Goal: Information Seeking & Learning: Compare options

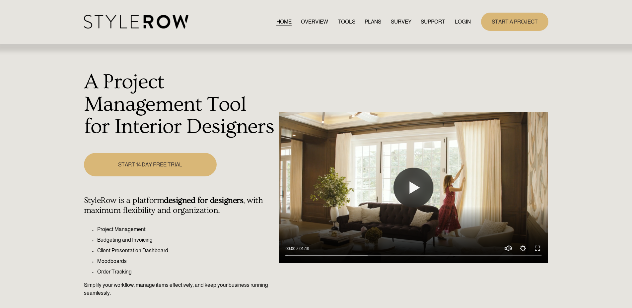
click at [465, 22] on link "LOGIN" at bounding box center [463, 21] width 16 height 9
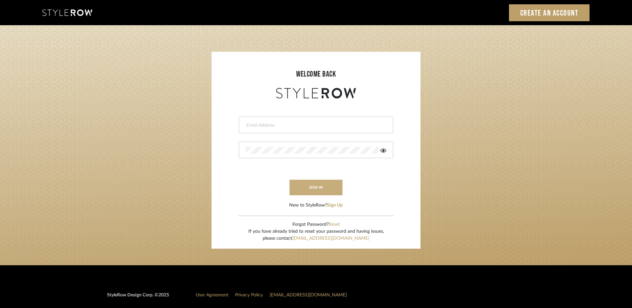
type input "Chandrua@mancini-design.com"
click at [309, 187] on button "sign in" at bounding box center [316, 188] width 53 height 16
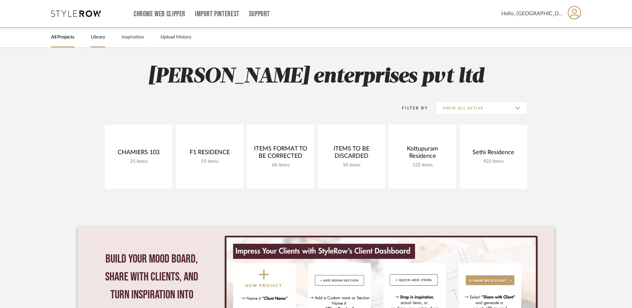
click at [101, 39] on link "Library" at bounding box center [98, 37] width 14 height 9
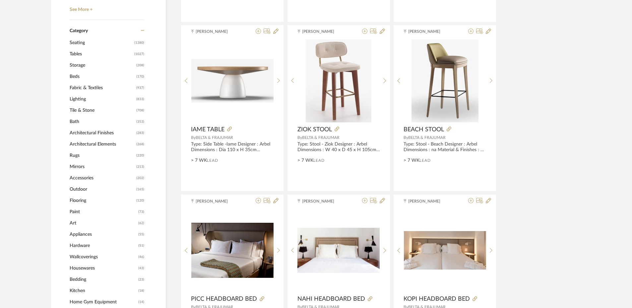
scroll to position [265, 0]
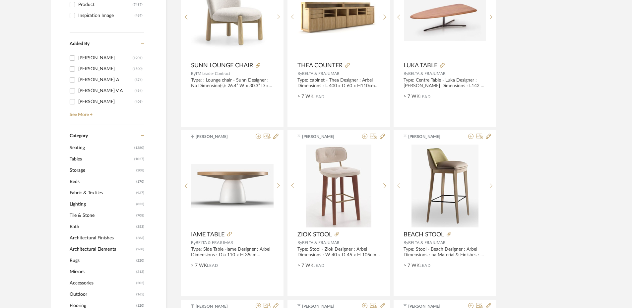
click at [92, 158] on span "Tables" at bounding box center [101, 159] width 63 height 11
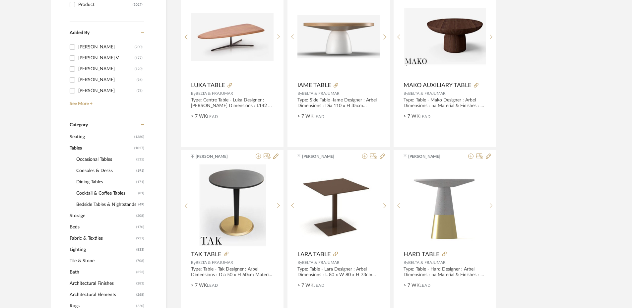
click at [105, 162] on span "Occasional Tables" at bounding box center [105, 159] width 58 height 11
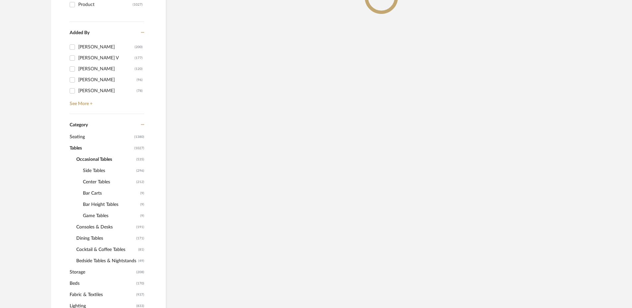
click at [99, 168] on span "Side Tables" at bounding box center [109, 170] width 52 height 11
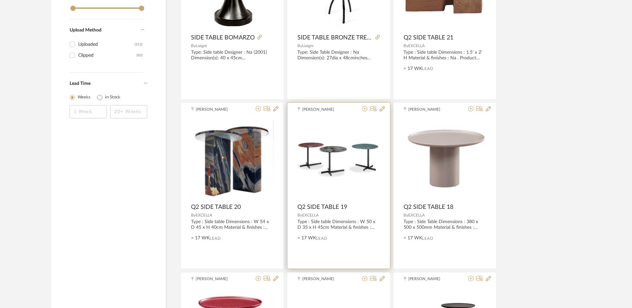
scroll to position [1105, 0]
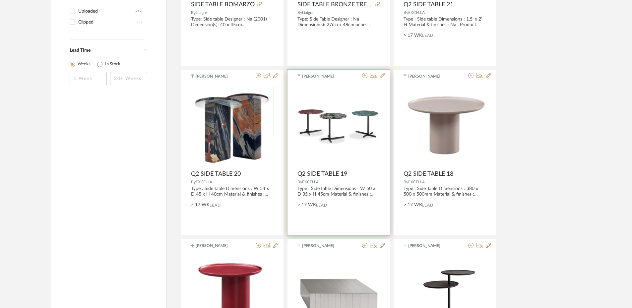
click at [349, 129] on img "0" at bounding box center [339, 125] width 83 height 37
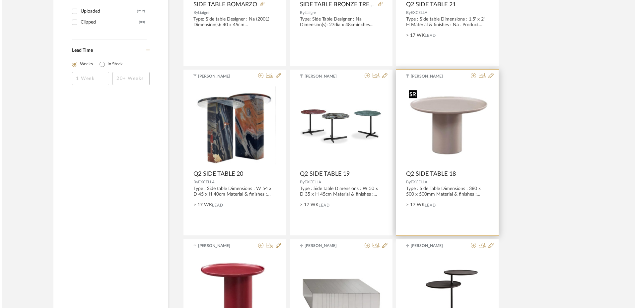
scroll to position [0, 0]
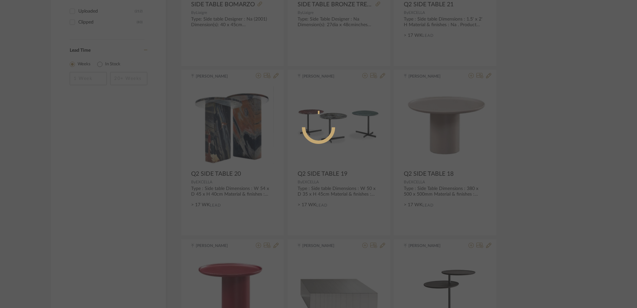
click at [549, 145] on div at bounding box center [318, 154] width 637 height 308
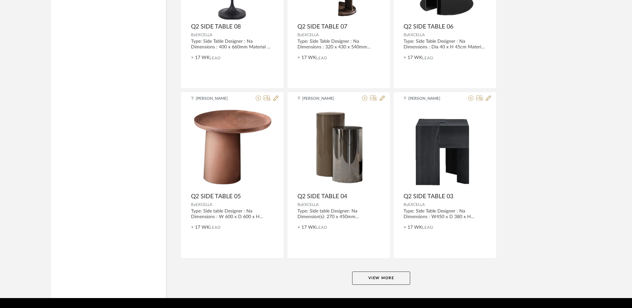
scroll to position [1951, 0]
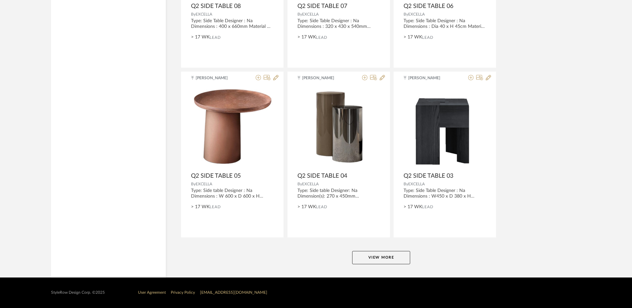
click at [377, 254] on button "View More" at bounding box center [381, 257] width 58 height 13
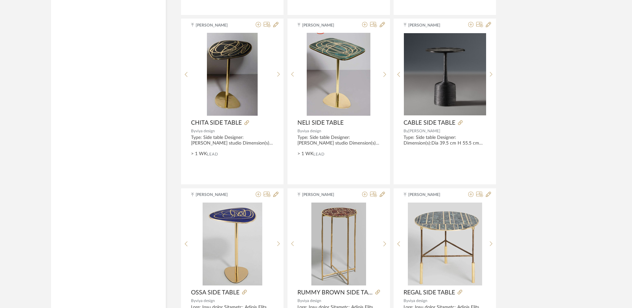
scroll to position [3982, 0]
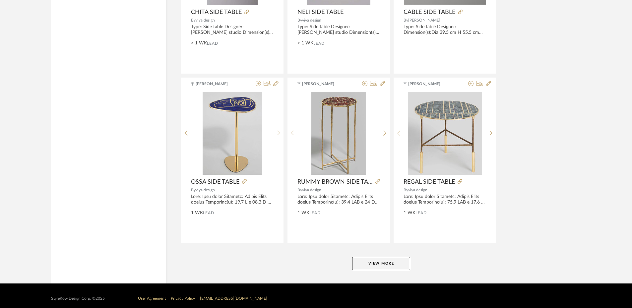
click at [386, 266] on button "View More" at bounding box center [381, 263] width 58 height 13
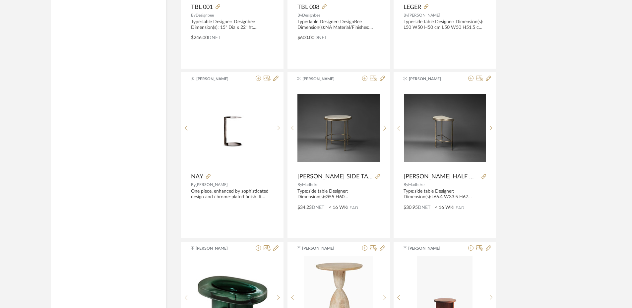
scroll to position [5408, 0]
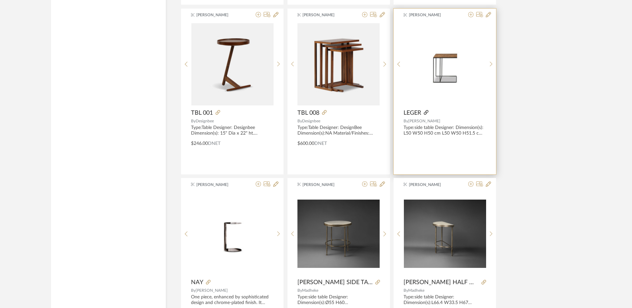
click at [425, 114] on icon at bounding box center [426, 112] width 5 height 5
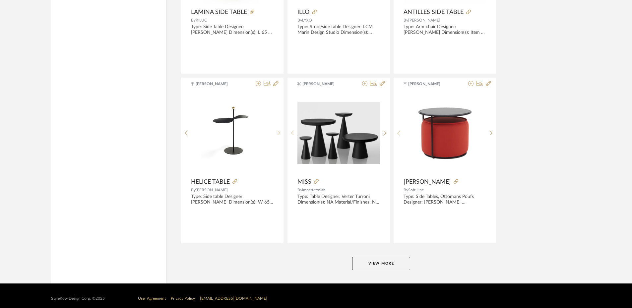
scroll to position [6024, 0]
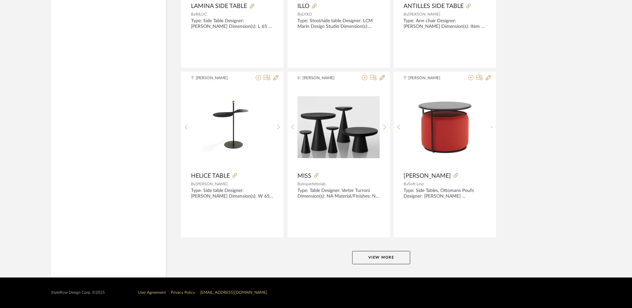
click at [393, 255] on button "View More" at bounding box center [381, 257] width 58 height 13
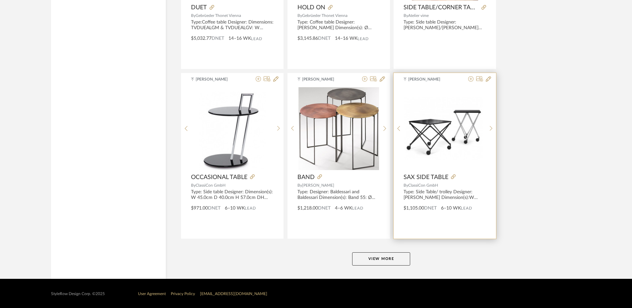
scroll to position [8060, 0]
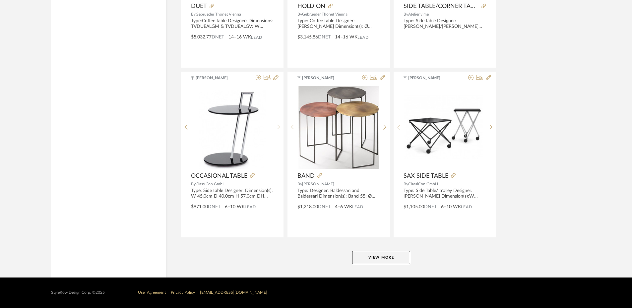
click at [389, 257] on button "View More" at bounding box center [381, 257] width 58 height 13
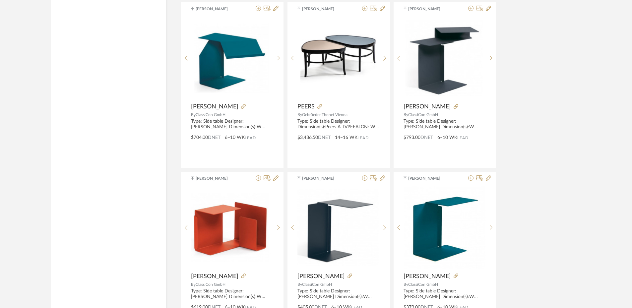
scroll to position [8399, 0]
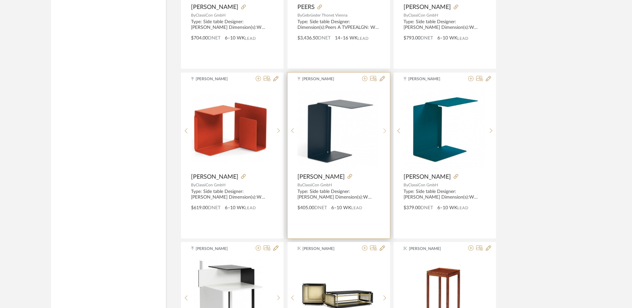
click at [383, 131] on sr-next-btn at bounding box center [385, 131] width 10 height 6
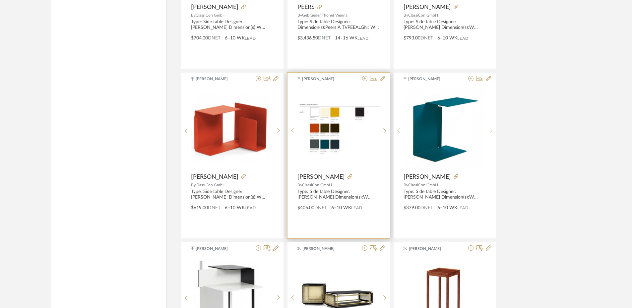
click at [295, 132] on sr-prev-btn at bounding box center [293, 131] width 10 height 6
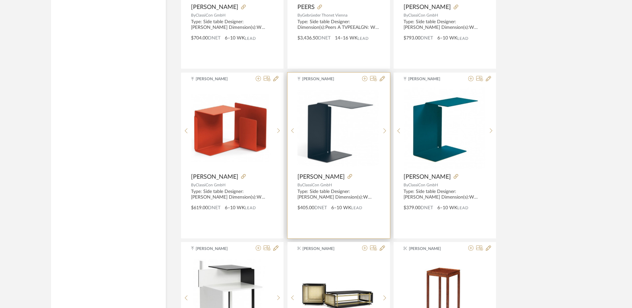
click at [345, 175] on div at bounding box center [362, 177] width 35 height 7
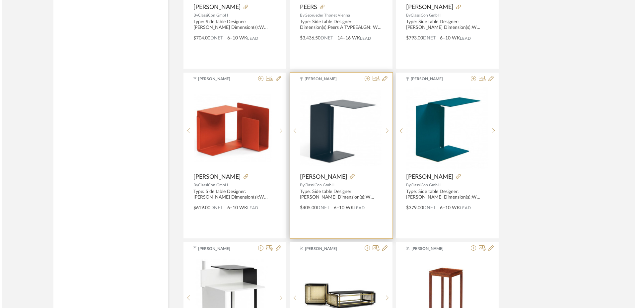
scroll to position [0, 0]
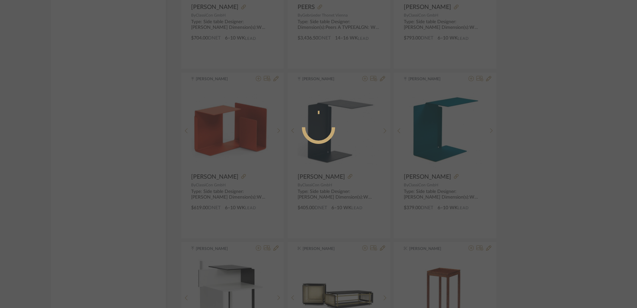
click at [536, 158] on div at bounding box center [318, 154] width 637 height 308
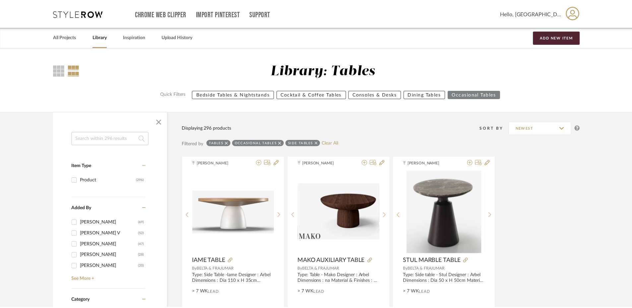
scroll to position [8399, 0]
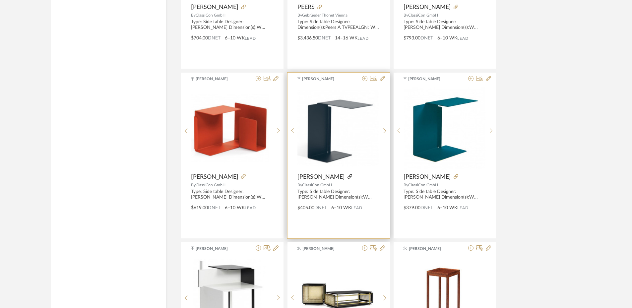
click at [348, 176] on icon at bounding box center [350, 176] width 5 height 5
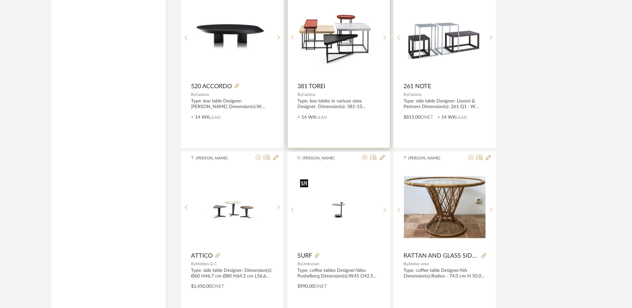
scroll to position [9162, 0]
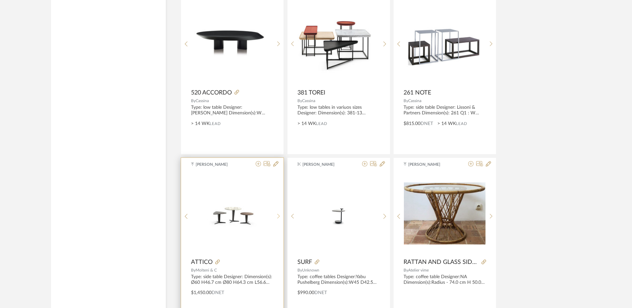
click at [279, 216] on icon at bounding box center [278, 217] width 3 height 6
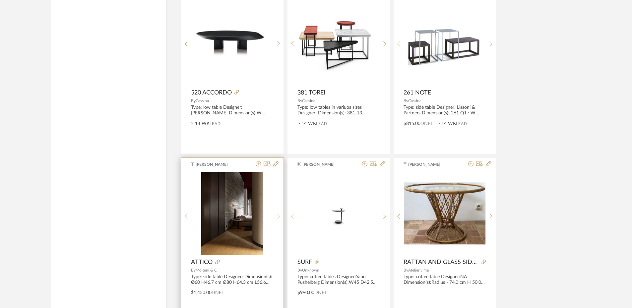
click at [279, 216] on icon at bounding box center [278, 217] width 3 height 6
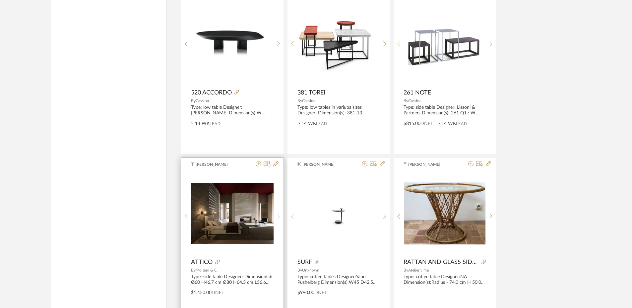
click at [279, 216] on icon at bounding box center [278, 217] width 3 height 6
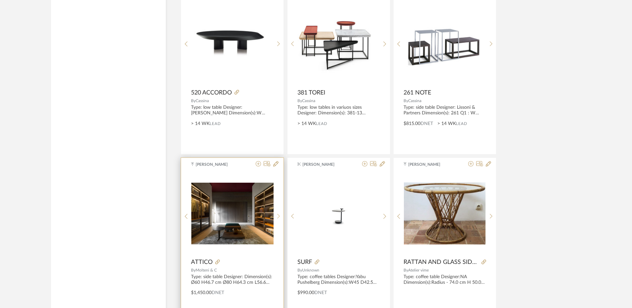
click at [279, 216] on icon at bounding box center [278, 217] width 3 height 6
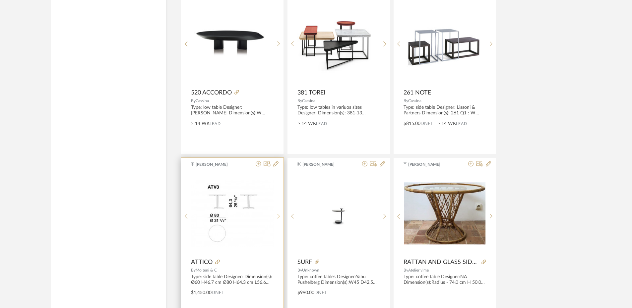
click at [279, 216] on icon at bounding box center [278, 217] width 3 height 6
click at [240, 216] on img "0" at bounding box center [232, 214] width 82 height 62
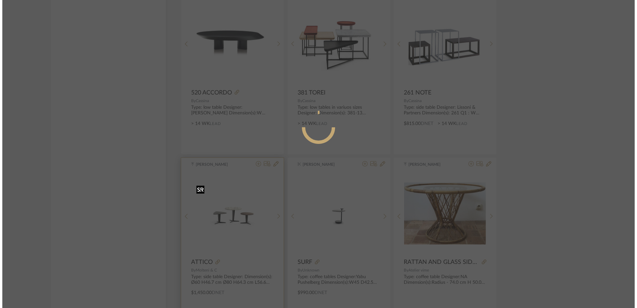
scroll to position [0, 0]
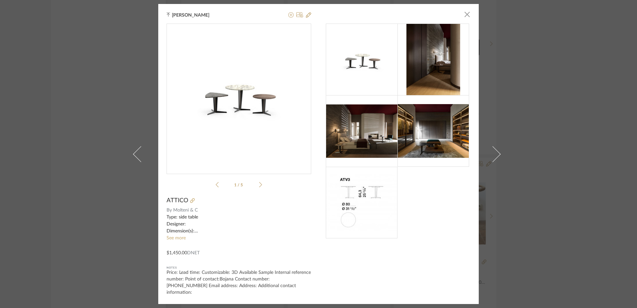
click at [364, 140] on img at bounding box center [362, 132] width 72 height 54
click at [534, 121] on div "[PERSON_NAME] × 1 / 5 ATTICO By [PERSON_NAME] & C Type: side table Designer: Di…" at bounding box center [318, 154] width 637 height 308
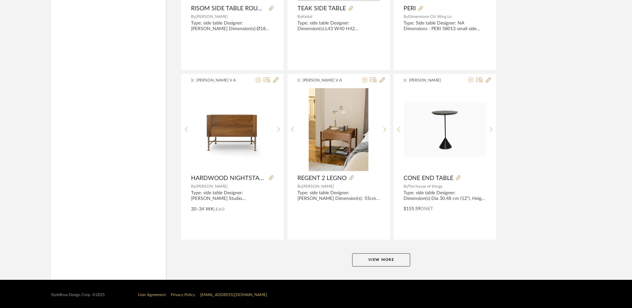
scroll to position [10096, 0]
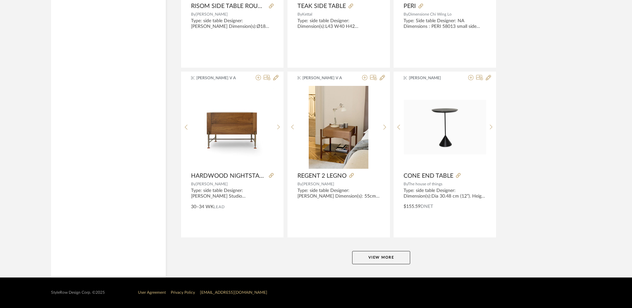
click at [373, 252] on button "View More" at bounding box center [381, 257] width 58 height 13
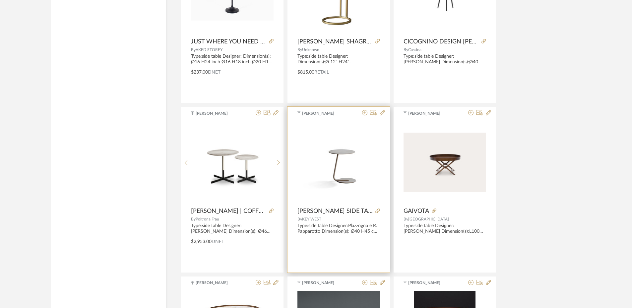
scroll to position [11895, 0]
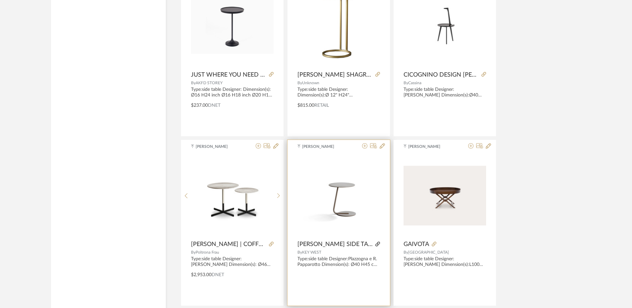
click at [376, 243] on icon at bounding box center [378, 244] width 5 height 5
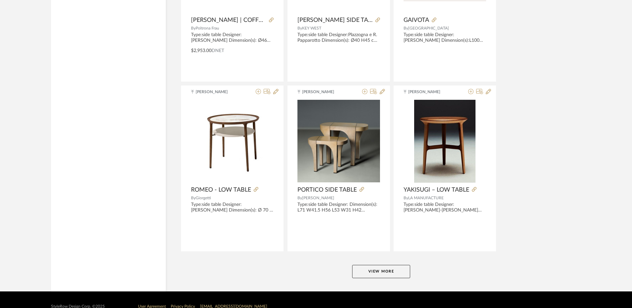
scroll to position [12127, 0]
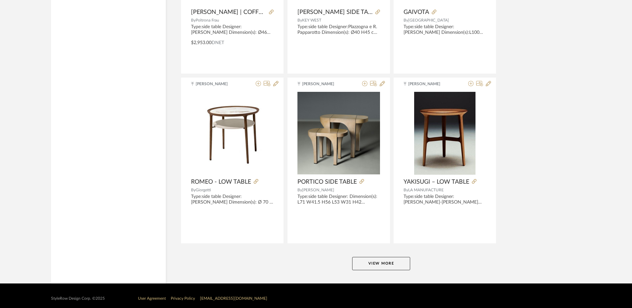
click at [386, 262] on button "View More" at bounding box center [381, 263] width 58 height 13
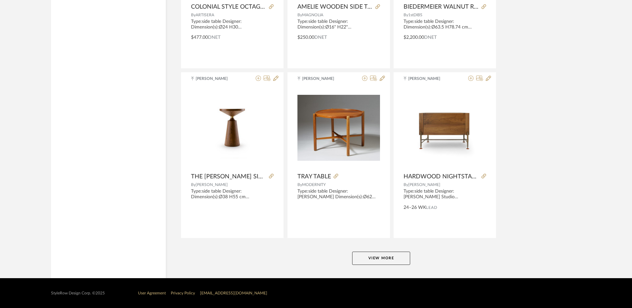
scroll to position [14169, 0]
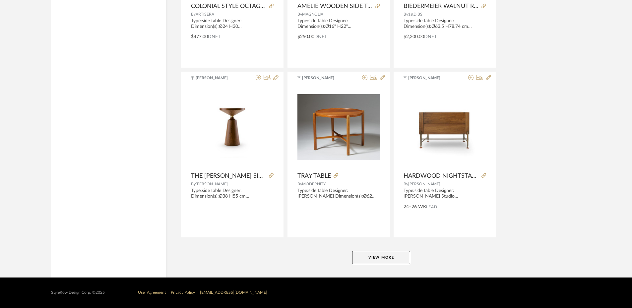
click at [396, 260] on button "View More" at bounding box center [381, 257] width 58 height 13
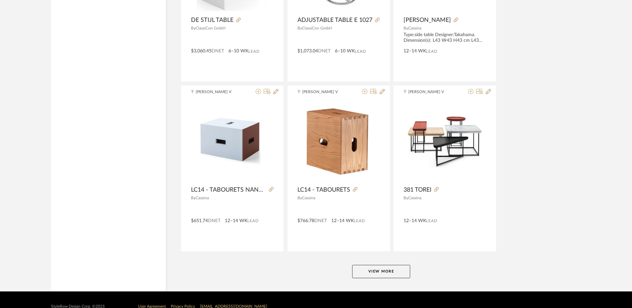
scroll to position [16205, 0]
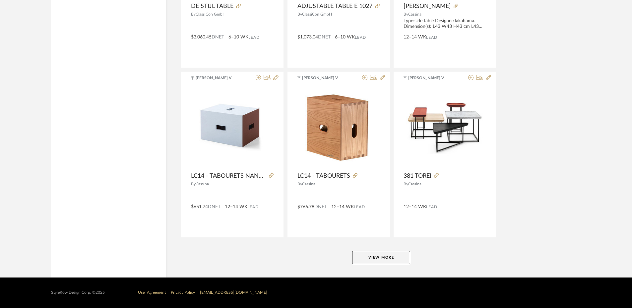
click at [397, 257] on button "View More" at bounding box center [381, 257] width 58 height 13
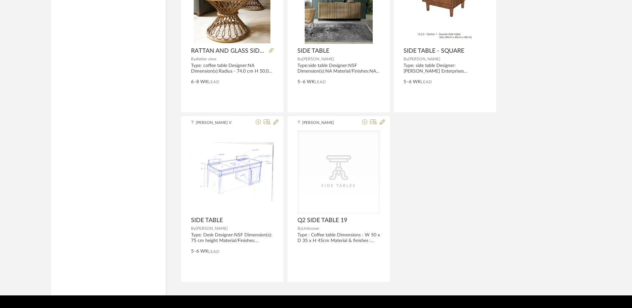
scroll to position [16688, 0]
